Goal: Communication & Community: Answer question/provide support

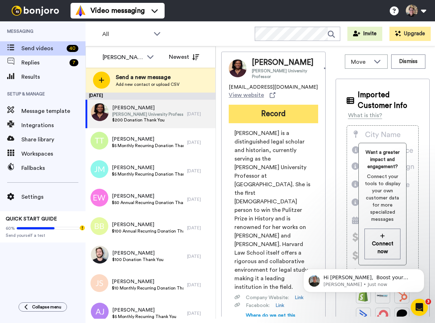
click at [281, 123] on button "Record" at bounding box center [273, 114] width 89 height 19
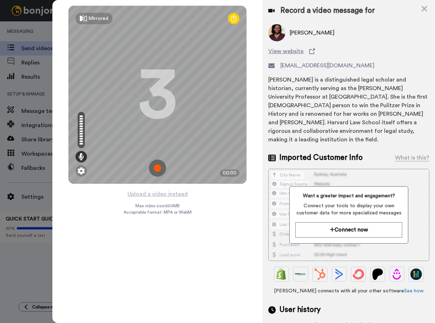
click at [157, 165] on img at bounding box center [157, 168] width 17 height 17
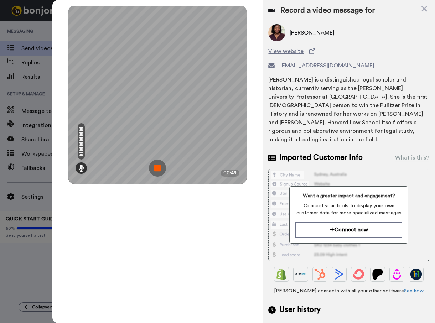
click at [155, 164] on img at bounding box center [157, 168] width 17 height 17
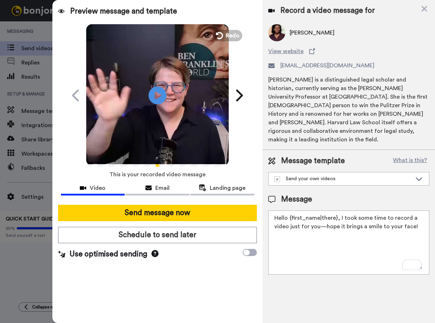
drag, startPoint x: 414, startPoint y: 226, endPoint x: 289, endPoint y: 210, distance: 126.3
click at [289, 211] on textarea "Hello {first_name|there}, I took some time to record a video just for you—hope …" at bounding box center [348, 243] width 161 height 64
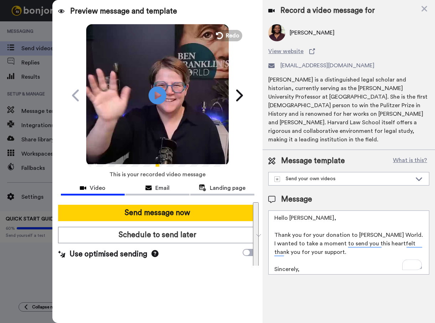
drag, startPoint x: 269, startPoint y: 245, endPoint x: 256, endPoint y: 189, distance: 57.0
click at [256, 189] on div "Preview message and template Play/Pause A personal note from me to you Liz Cova…" at bounding box center [243, 161] width 383 height 323
click at [338, 233] on textarea "Hello Annette, Thank you for your donation to Ben Franklin's World. I wanted to…" at bounding box center [348, 243] width 161 height 64
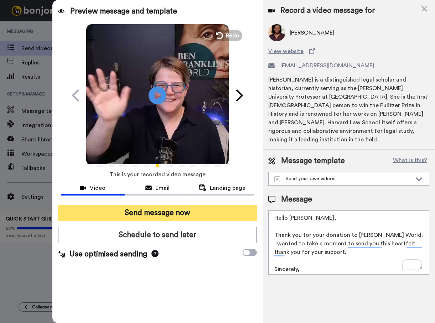
type textarea "Hello Annette, Thank you for your donation to Ben Franklin's World. I wanted to…"
click at [192, 217] on button "Send message now" at bounding box center [157, 213] width 199 height 16
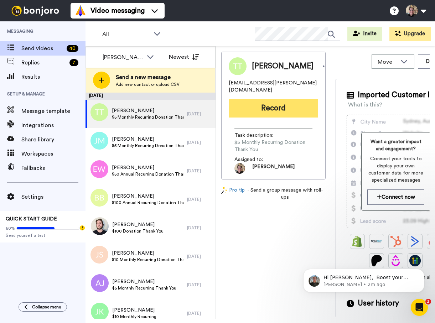
click at [262, 99] on button "Record" at bounding box center [273, 108] width 89 height 19
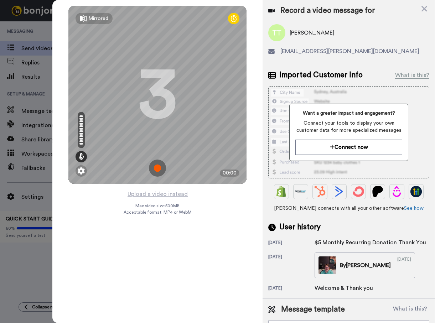
click at [156, 169] on img at bounding box center [157, 168] width 17 height 17
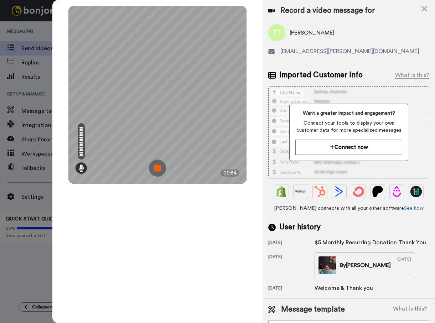
click at [156, 168] on img at bounding box center [157, 168] width 17 height 17
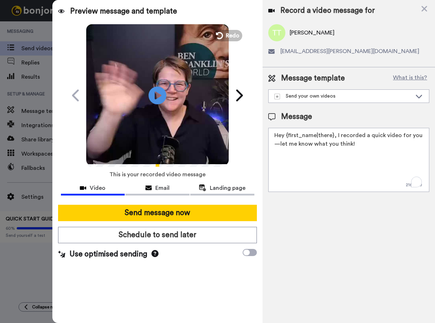
drag, startPoint x: 357, startPoint y: 163, endPoint x: 263, endPoint y: 133, distance: 98.7
click at [263, 133] on div "Message template What is this? Send your own videos Welcome & Thank You Message…" at bounding box center [349, 132] width 172 height 130
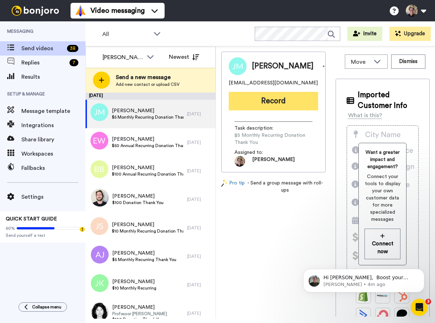
click at [263, 102] on button "Record" at bounding box center [273, 101] width 89 height 19
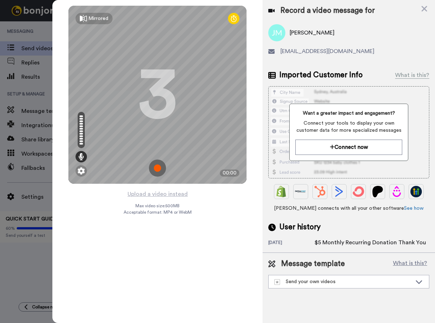
click at [156, 172] on img at bounding box center [157, 168] width 17 height 17
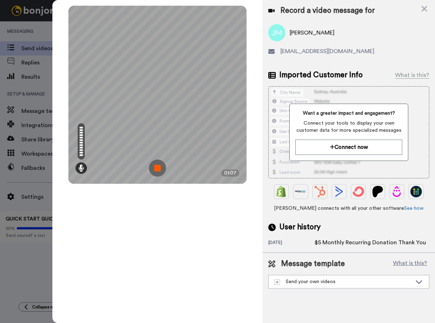
click at [158, 172] on img at bounding box center [157, 168] width 17 height 17
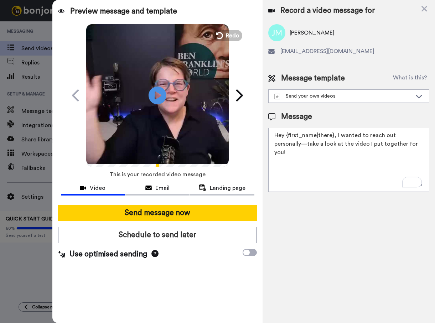
drag, startPoint x: 361, startPoint y: 167, endPoint x: 280, endPoint y: 125, distance: 90.8
click at [280, 125] on div "Message Hey {first_name|there}, I wanted to reach out personally—take a look at…" at bounding box center [348, 152] width 161 height 81
paste textarea "llo Timea, Thank you for your donation to Ben Franklin's World. I wanted to tak…"
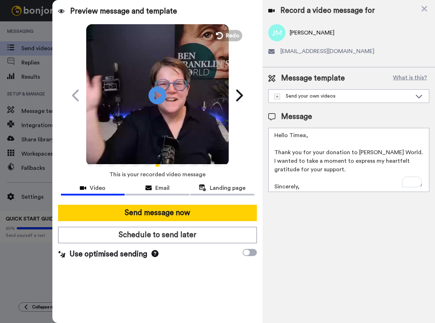
drag, startPoint x: 305, startPoint y: 136, endPoint x: 289, endPoint y: 136, distance: 15.3
click at [289, 136] on textarea "Hello Timea, Thank you for your donation to Ben Franklin's World. I wanted to t…" at bounding box center [348, 160] width 161 height 64
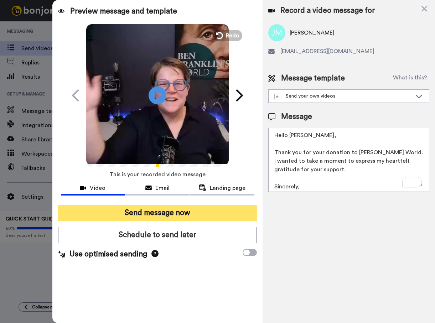
type textarea "Hello Jay, Thank you for your donation to Ben Franklin's World. I wanted to tak…"
click at [216, 209] on button "Send message now" at bounding box center [157, 213] width 199 height 16
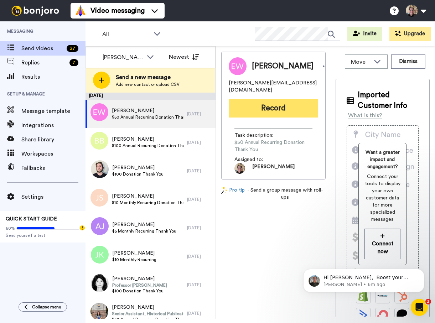
click at [257, 99] on button "Record" at bounding box center [273, 108] width 89 height 19
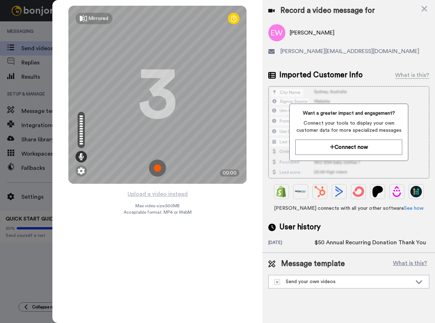
click at [157, 166] on img at bounding box center [157, 168] width 17 height 17
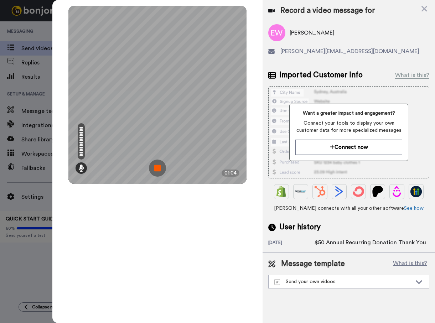
click at [155, 162] on img at bounding box center [157, 168] width 17 height 17
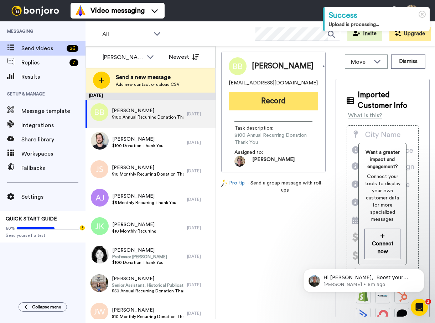
click at [253, 109] on button "Record" at bounding box center [273, 101] width 89 height 19
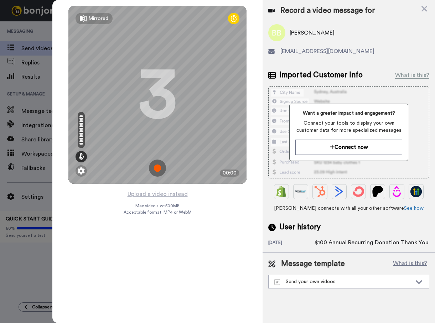
click at [162, 167] on img at bounding box center [157, 168] width 17 height 17
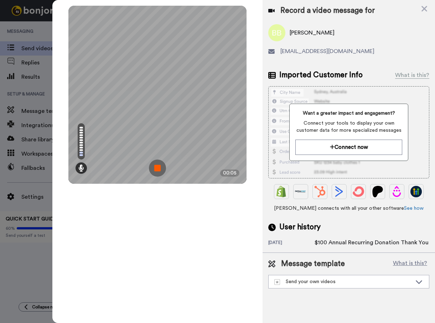
click at [158, 164] on img at bounding box center [157, 168] width 17 height 17
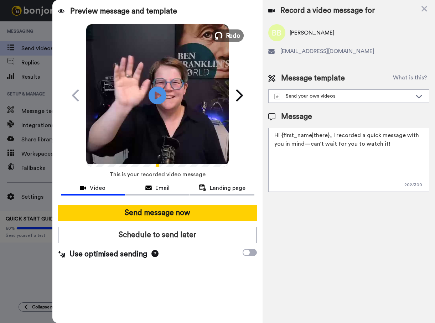
click at [234, 34] on span "Redo" at bounding box center [233, 35] width 15 height 9
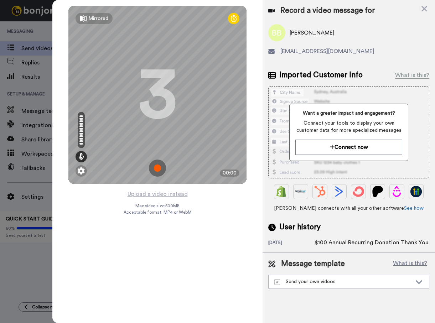
click at [157, 165] on img at bounding box center [157, 168] width 17 height 17
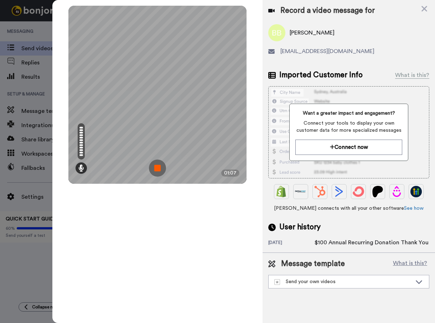
click at [160, 165] on img at bounding box center [157, 168] width 17 height 17
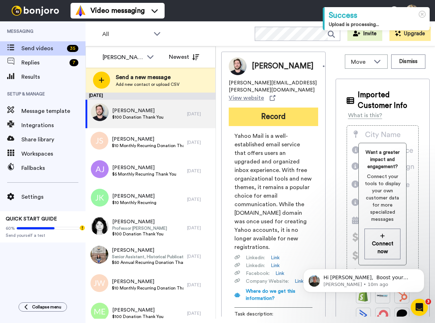
click at [261, 121] on button "Record" at bounding box center [273, 117] width 89 height 19
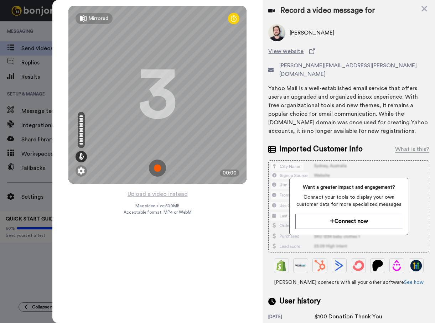
click at [158, 164] on img at bounding box center [157, 168] width 17 height 17
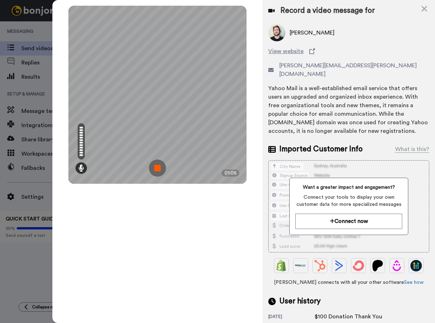
click at [157, 164] on img at bounding box center [157, 168] width 17 height 17
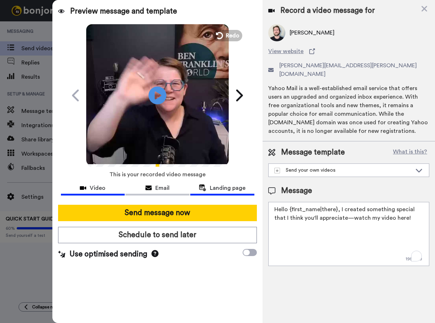
drag, startPoint x: 336, startPoint y: 213, endPoint x: 243, endPoint y: 188, distance: 96.8
click at [243, 188] on div "Preview message and template Play/Pause This one’s just for you, Kevin Liz Cova…" at bounding box center [243, 161] width 383 height 323
drag, startPoint x: 396, startPoint y: 223, endPoint x: 254, endPoint y: 195, distance: 144.4
click at [254, 195] on div "Preview message and template Play/Pause This one’s just for you, Kevin Liz Cova…" at bounding box center [243, 161] width 383 height 323
paste textarea "To enrich screen reader interactions, please activate Accessibility in Grammarl…"
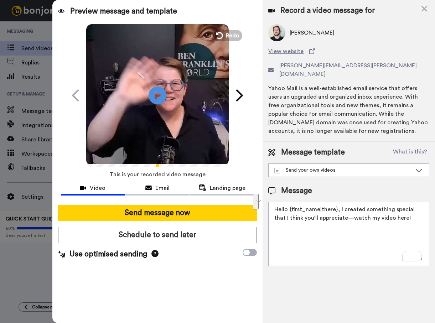
drag, startPoint x: 406, startPoint y: 213, endPoint x: 254, endPoint y: 202, distance: 152.5
click at [254, 202] on div "Preview message and template Play/Pause This one’s just for you, Kevin Liz Cova…" at bounding box center [243, 161] width 383 height 323
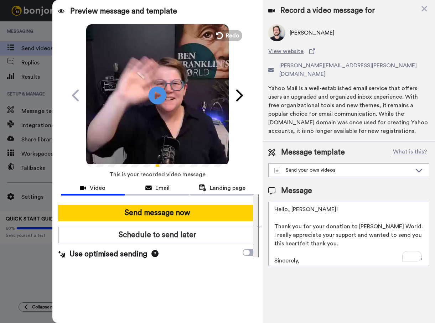
drag, startPoint x: 284, startPoint y: 253, endPoint x: 268, endPoint y: 187, distance: 67.7
click at [268, 187] on div "Message Hello, Kevin! Thank you for your donation to Ben Franklin's World. I re…" at bounding box center [348, 226] width 161 height 81
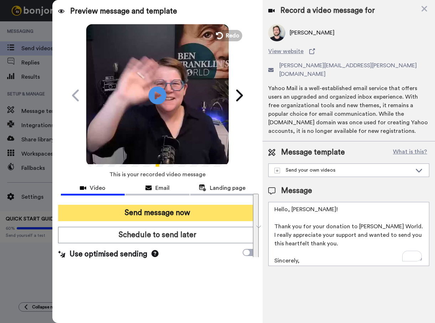
type textarea "Hello, Kevin! Thank you for your donation to Ben Franklin's World. I really app…"
click at [177, 211] on button "Send message now" at bounding box center [157, 213] width 199 height 16
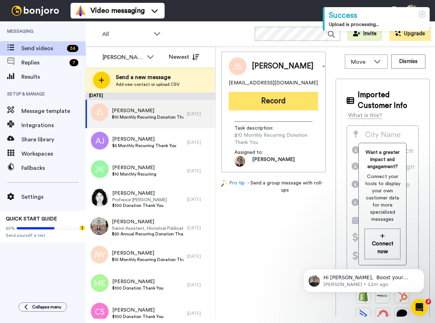
click at [277, 103] on button "Record" at bounding box center [273, 101] width 89 height 19
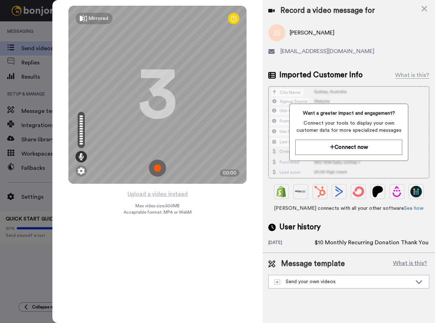
click at [161, 169] on img at bounding box center [157, 168] width 17 height 17
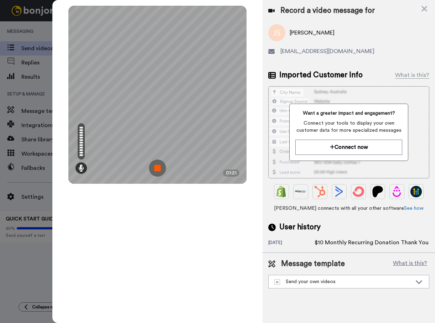
click at [161, 169] on img at bounding box center [157, 168] width 17 height 17
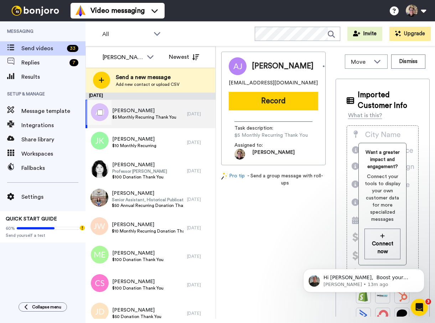
click at [146, 113] on span "Andrew Jelen" at bounding box center [144, 110] width 64 height 7
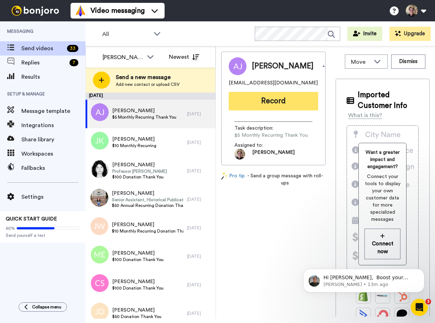
click at [279, 110] on button "Record" at bounding box center [273, 101] width 89 height 19
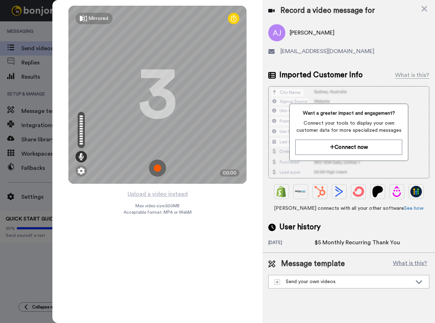
click at [162, 169] on img at bounding box center [157, 168] width 17 height 17
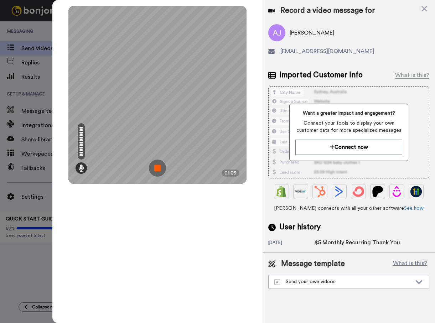
click at [155, 168] on img at bounding box center [157, 168] width 17 height 17
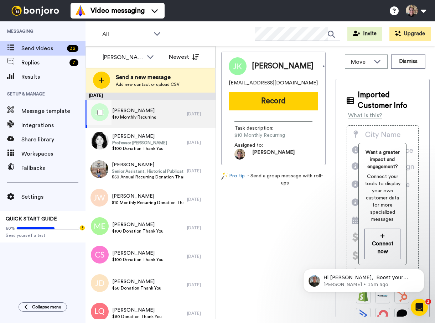
click at [168, 113] on div "Joseph Kenny $10 Monthly Recurring" at bounding box center [136, 114] width 102 height 28
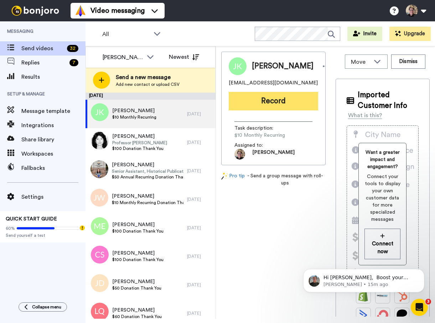
click at [245, 102] on button "Record" at bounding box center [273, 101] width 89 height 19
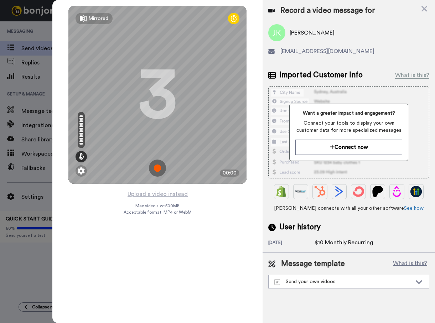
click at [158, 166] on img at bounding box center [157, 168] width 17 height 17
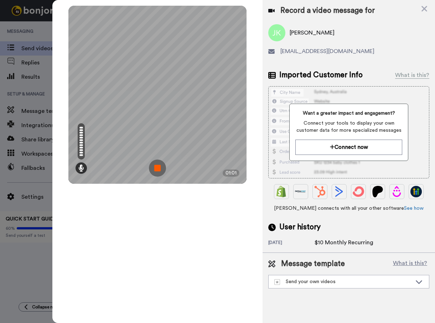
click at [153, 169] on img at bounding box center [157, 168] width 17 height 17
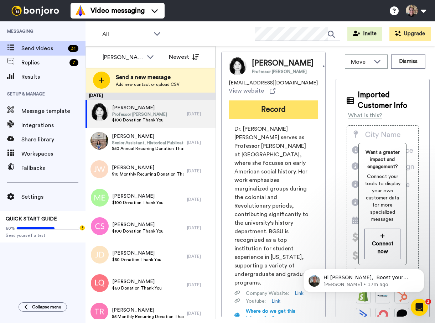
click at [261, 119] on button "Record" at bounding box center [273, 109] width 89 height 19
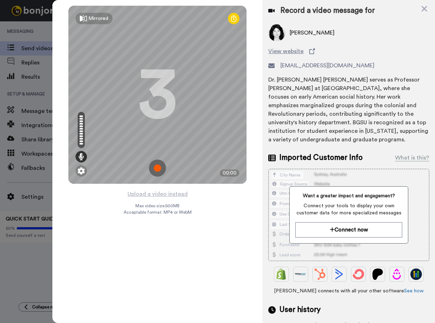
click at [156, 166] on img at bounding box center [157, 168] width 17 height 17
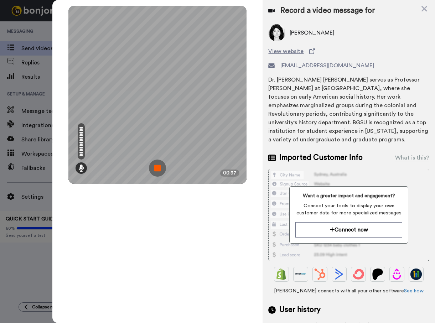
click at [155, 166] on img at bounding box center [157, 168] width 17 height 17
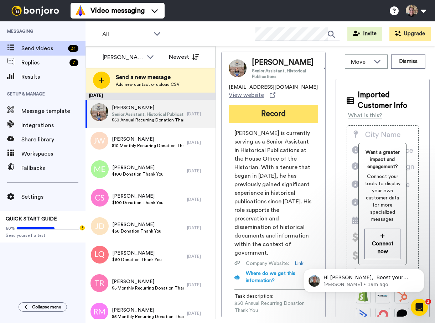
click at [261, 123] on button "Record" at bounding box center [273, 114] width 89 height 19
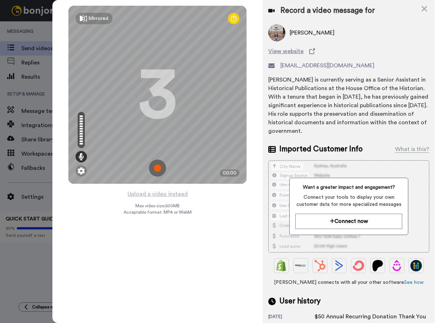
click at [160, 165] on img at bounding box center [157, 168] width 17 height 17
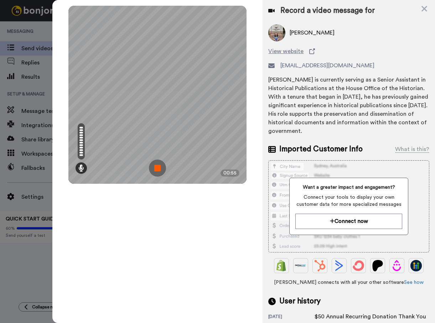
click at [161, 164] on img at bounding box center [157, 168] width 17 height 17
